Goal: Information Seeking & Learning: Learn about a topic

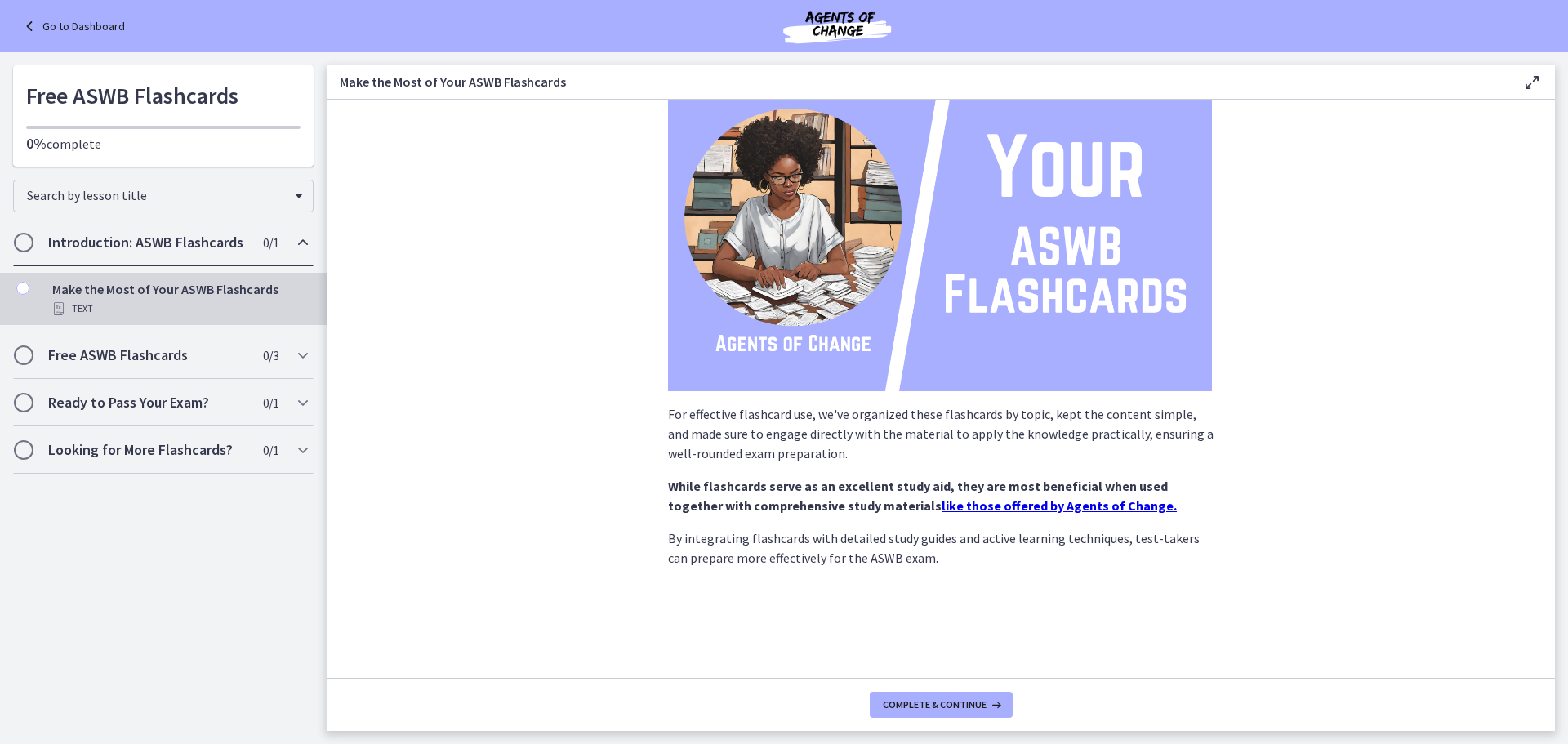
scroll to position [113, 0]
click at [953, 698] on span "Complete & continue" at bounding box center [934, 704] width 104 height 13
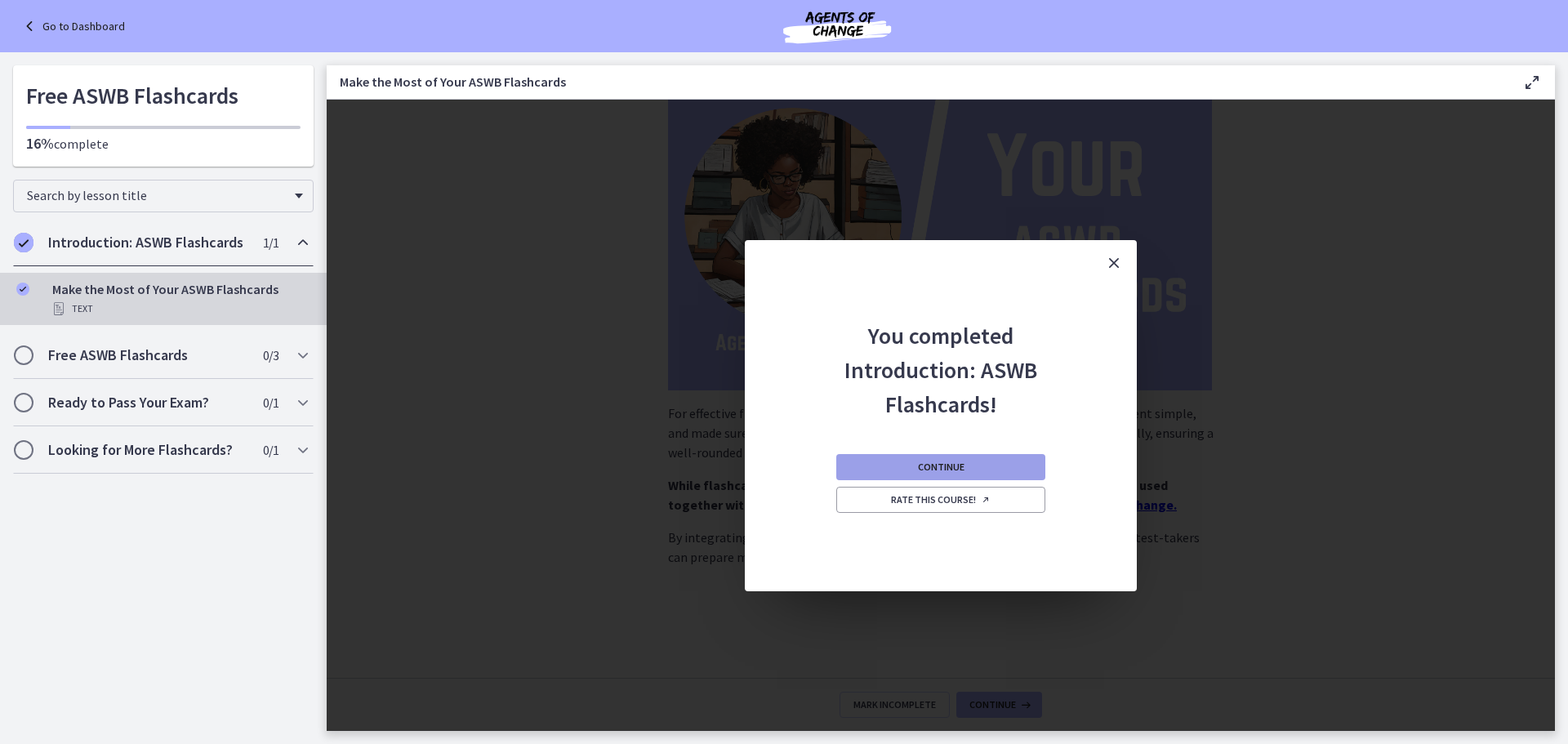
click at [943, 467] on span "Continue" at bounding box center [941, 467] width 47 height 13
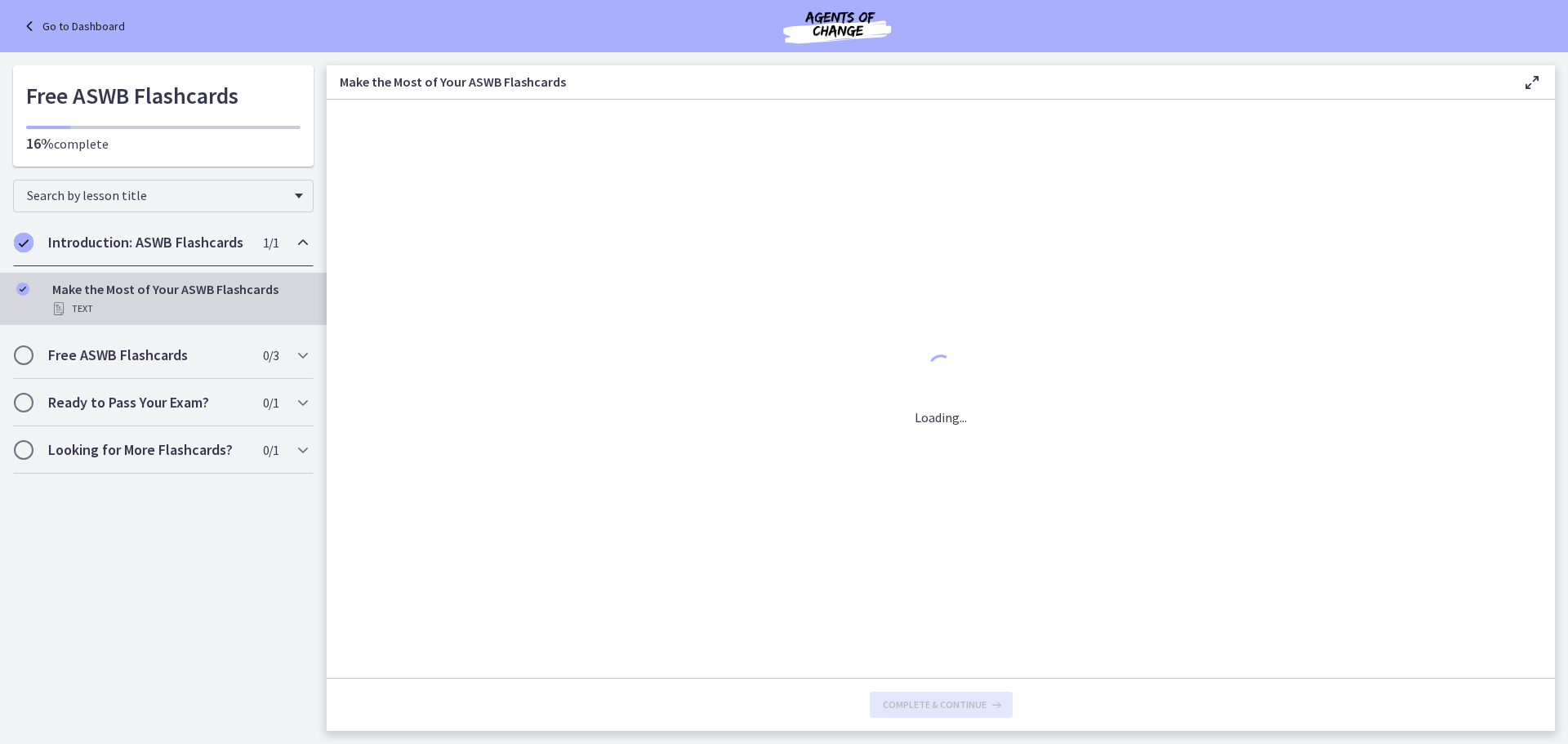
scroll to position [0, 0]
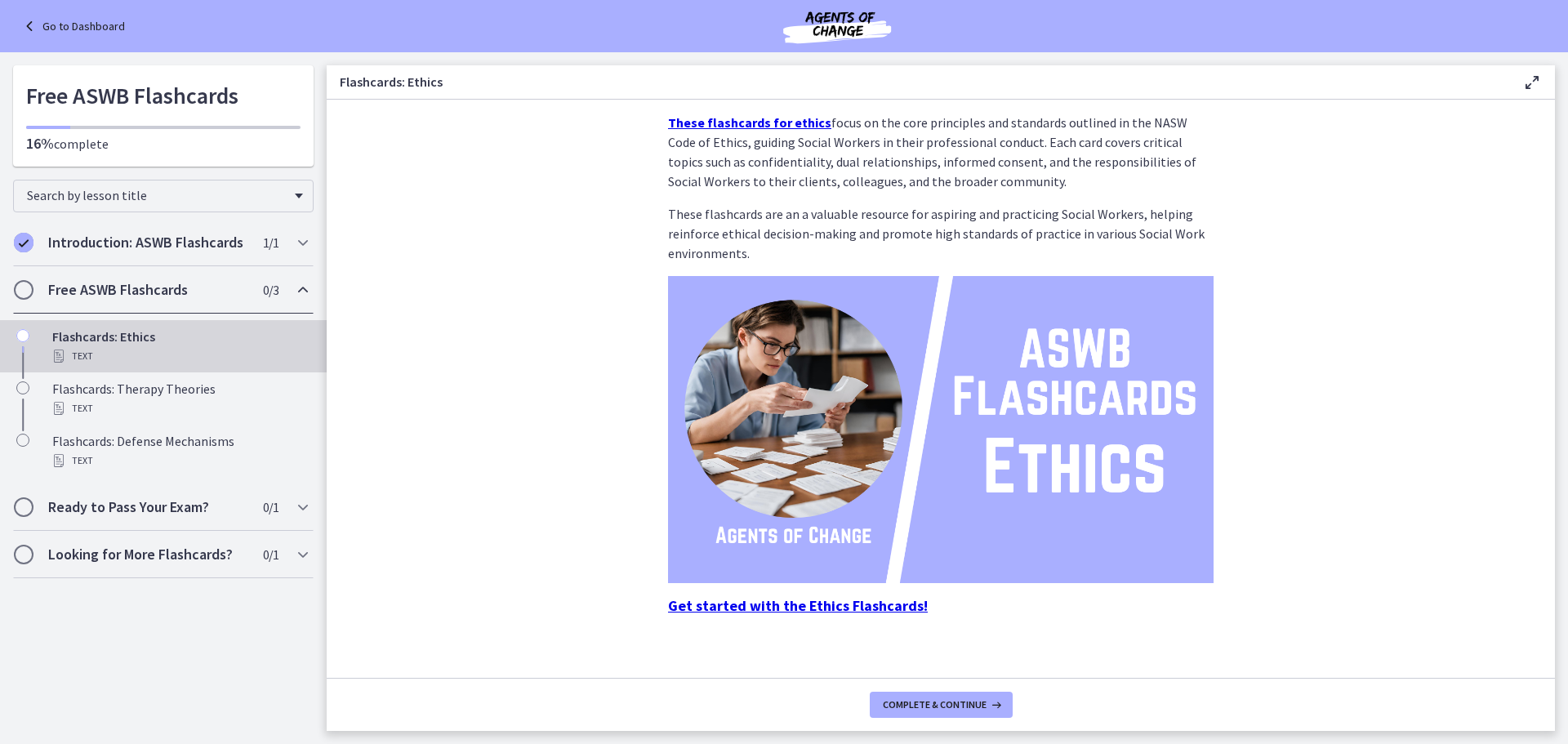
scroll to position [49, 0]
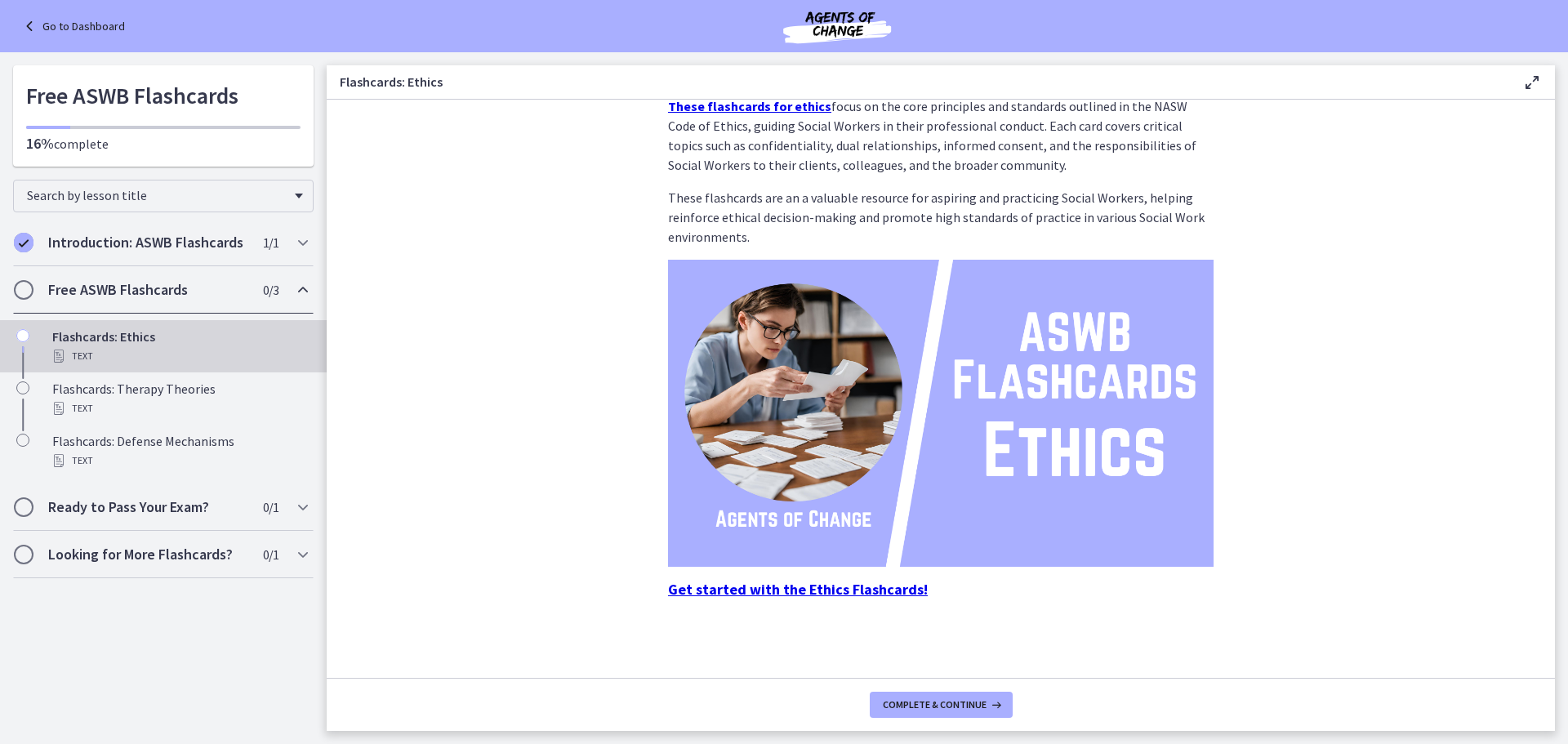
click at [750, 586] on strong "Get started with the Ethics Flashcards!" at bounding box center [798, 589] width 260 height 18
click at [770, 590] on strong "Get started with the Ethics Flashcards!" at bounding box center [798, 589] width 260 height 18
